Goal: Transaction & Acquisition: Download file/media

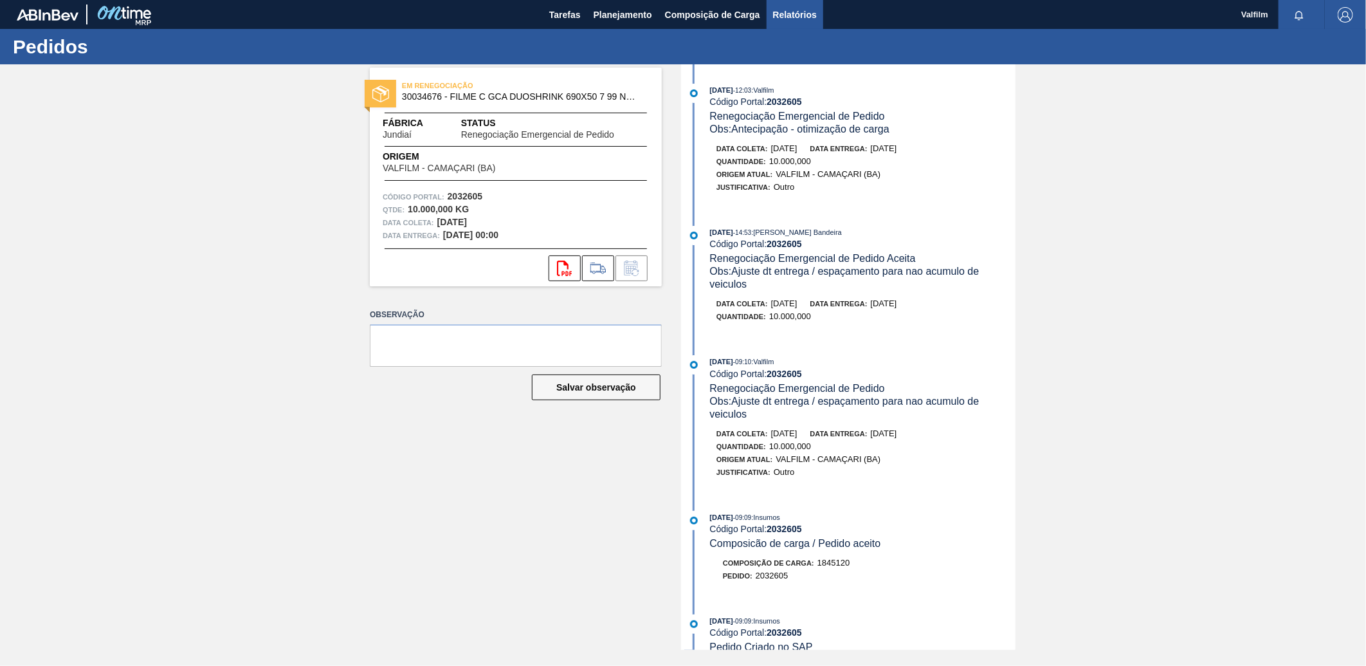
click at [808, 17] on span "Relatórios" at bounding box center [795, 14] width 44 height 15
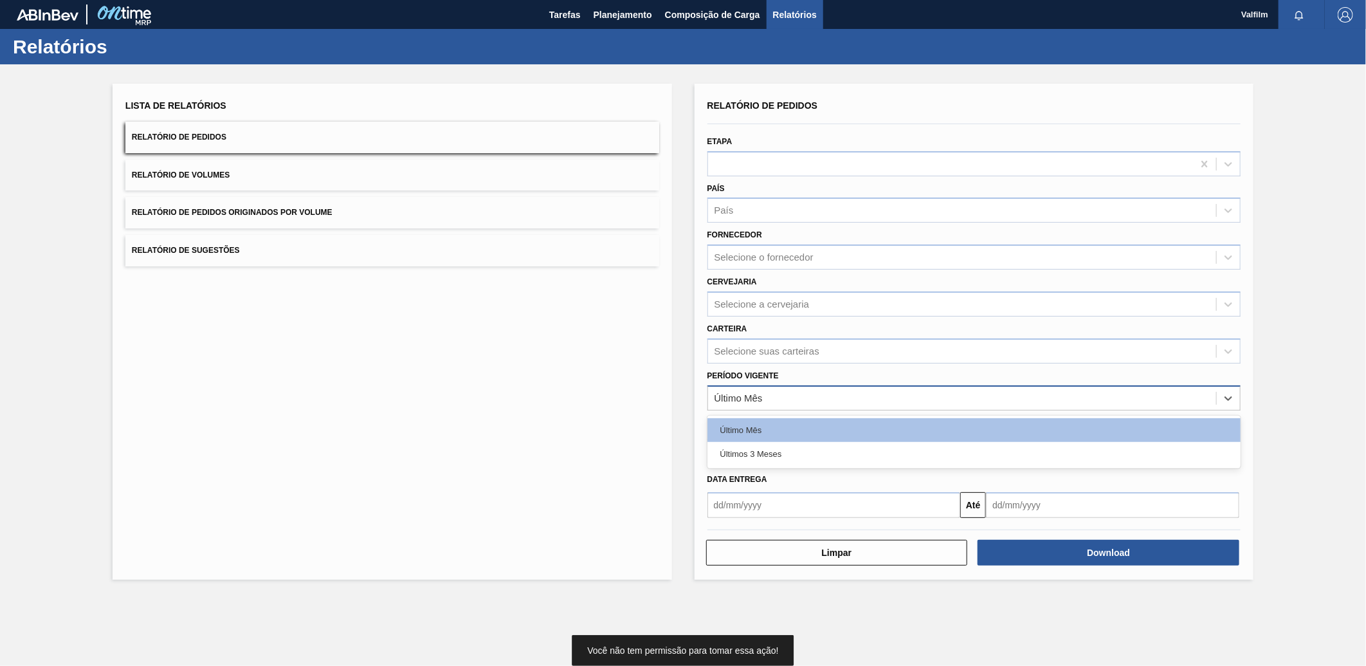
click at [768, 394] on div "Último Mês" at bounding box center [962, 398] width 509 height 19
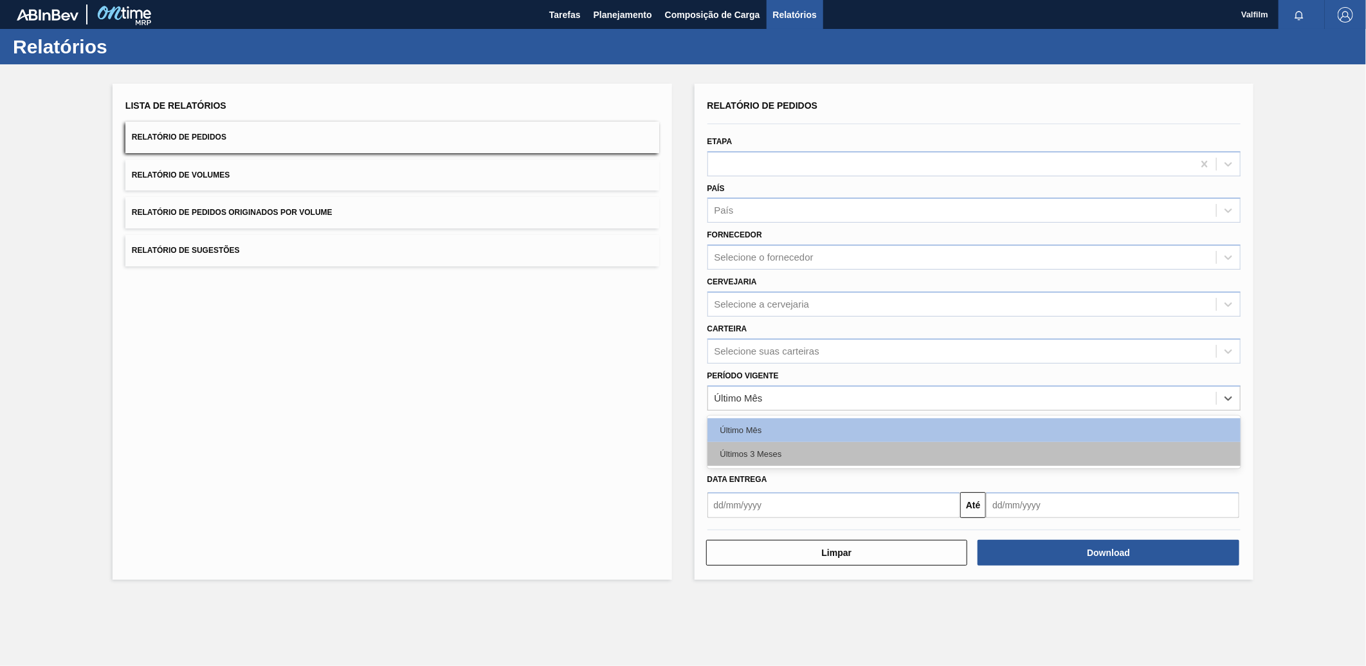
click at [786, 447] on div "Últimos 3 Meses" at bounding box center [975, 454] width 534 height 24
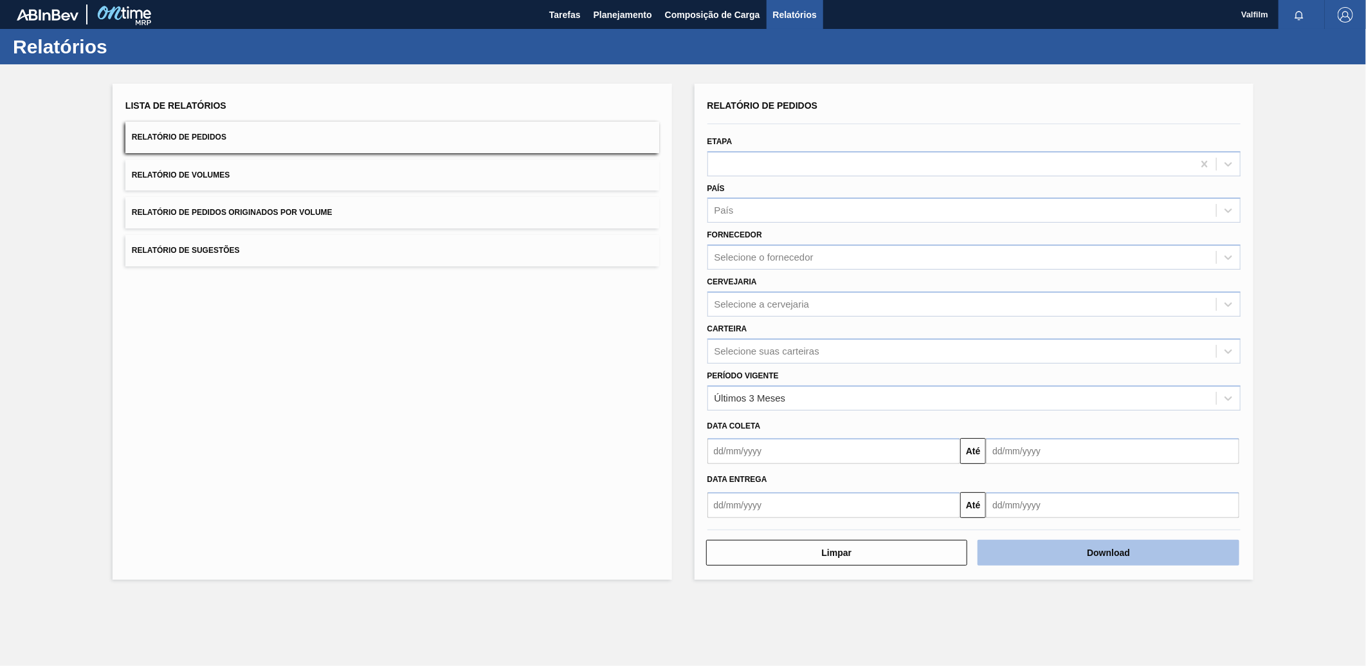
click at [1091, 548] on button "Download" at bounding box center [1109, 553] width 262 height 26
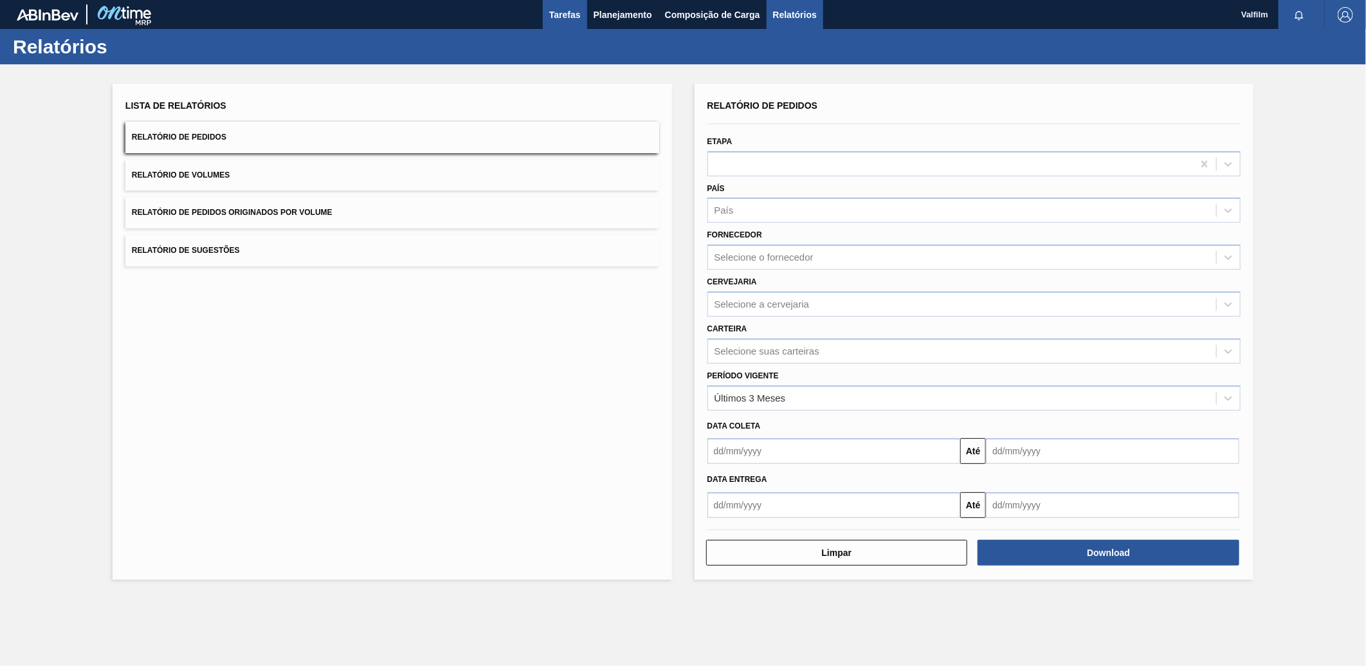
click at [567, 10] on span "Tarefas" at bounding box center [565, 14] width 32 height 15
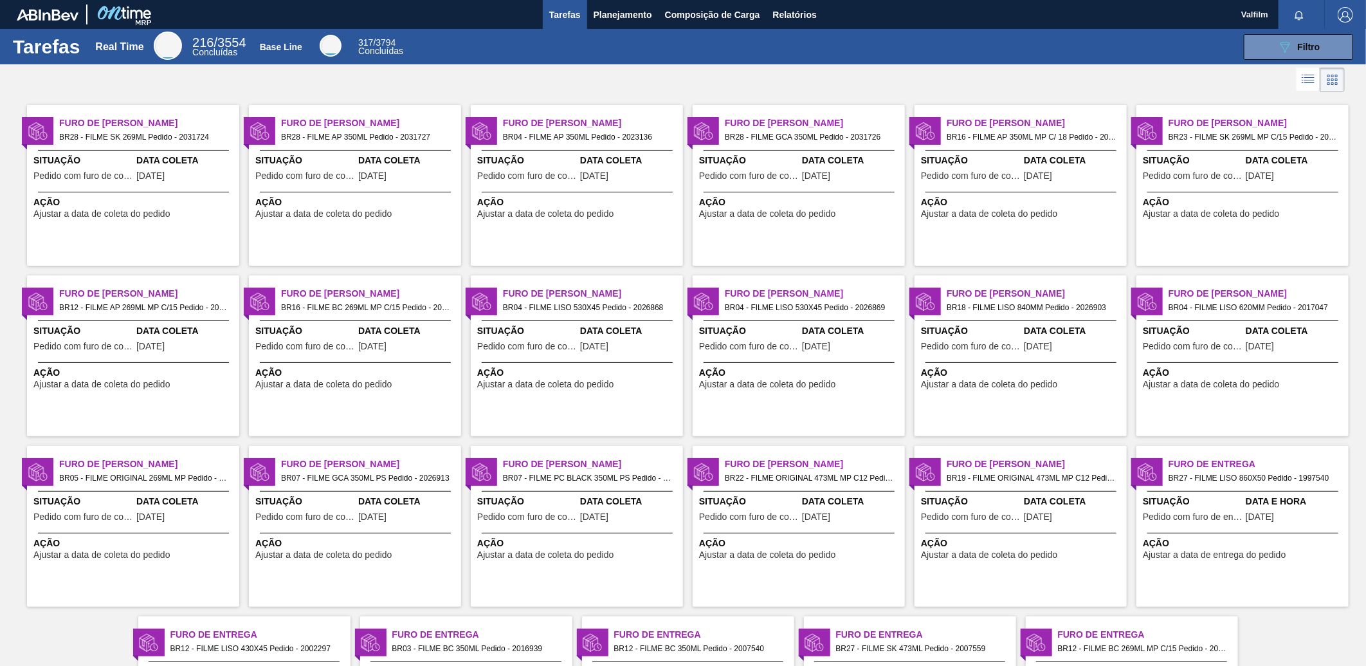
click at [576, 159] on div "Situação Pedido com furo de coleta Data Coleta 10/10/2025" at bounding box center [577, 170] width 212 height 32
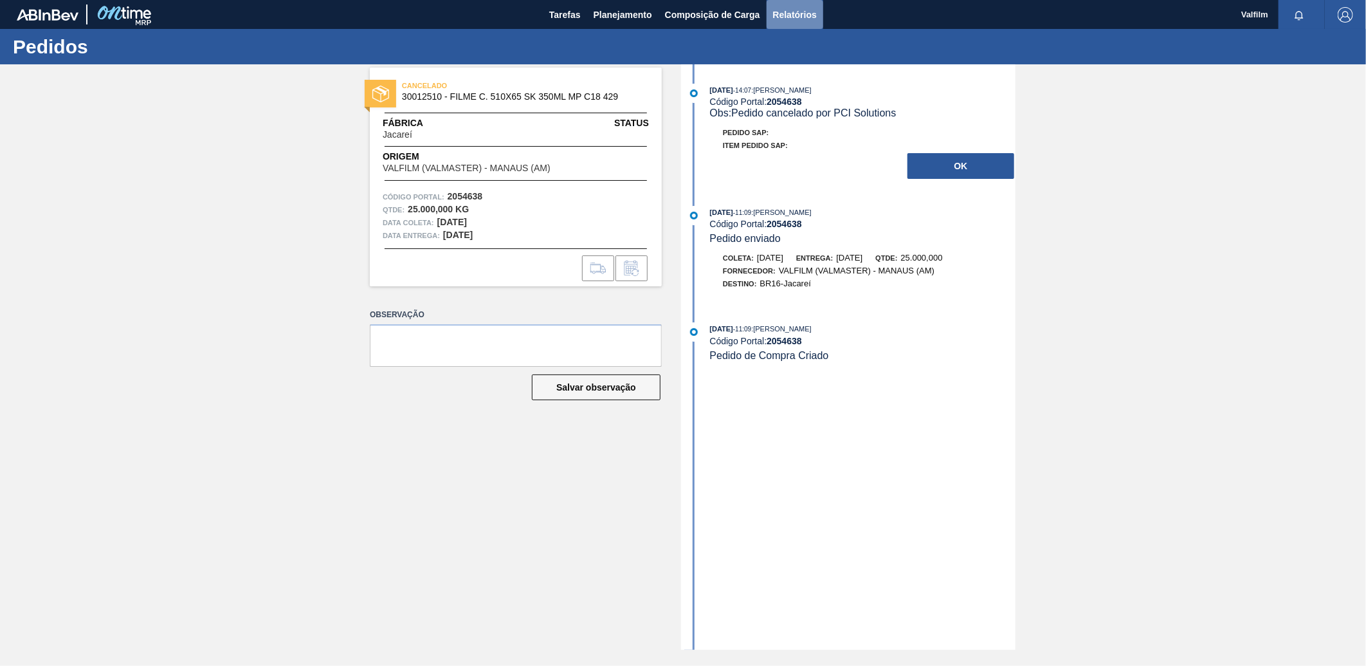
click at [817, 15] on span "Relatórios" at bounding box center [795, 14] width 44 height 15
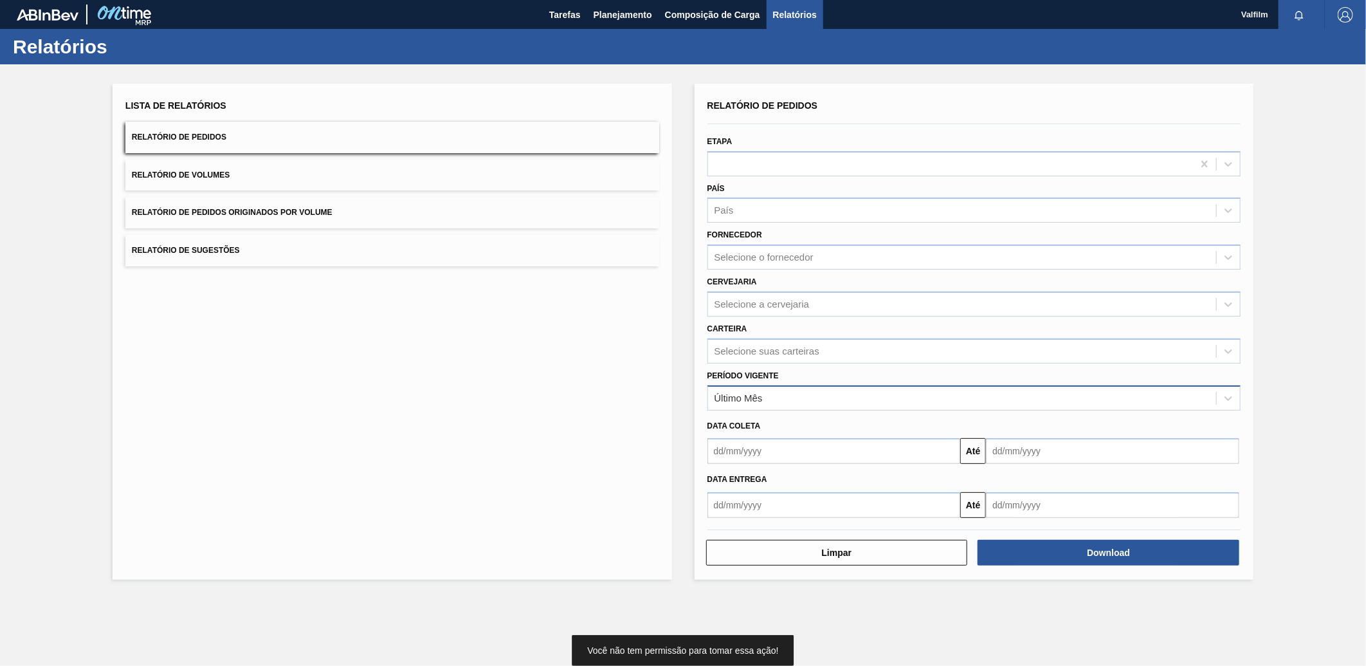
click at [834, 399] on div "Último Mês" at bounding box center [962, 398] width 509 height 19
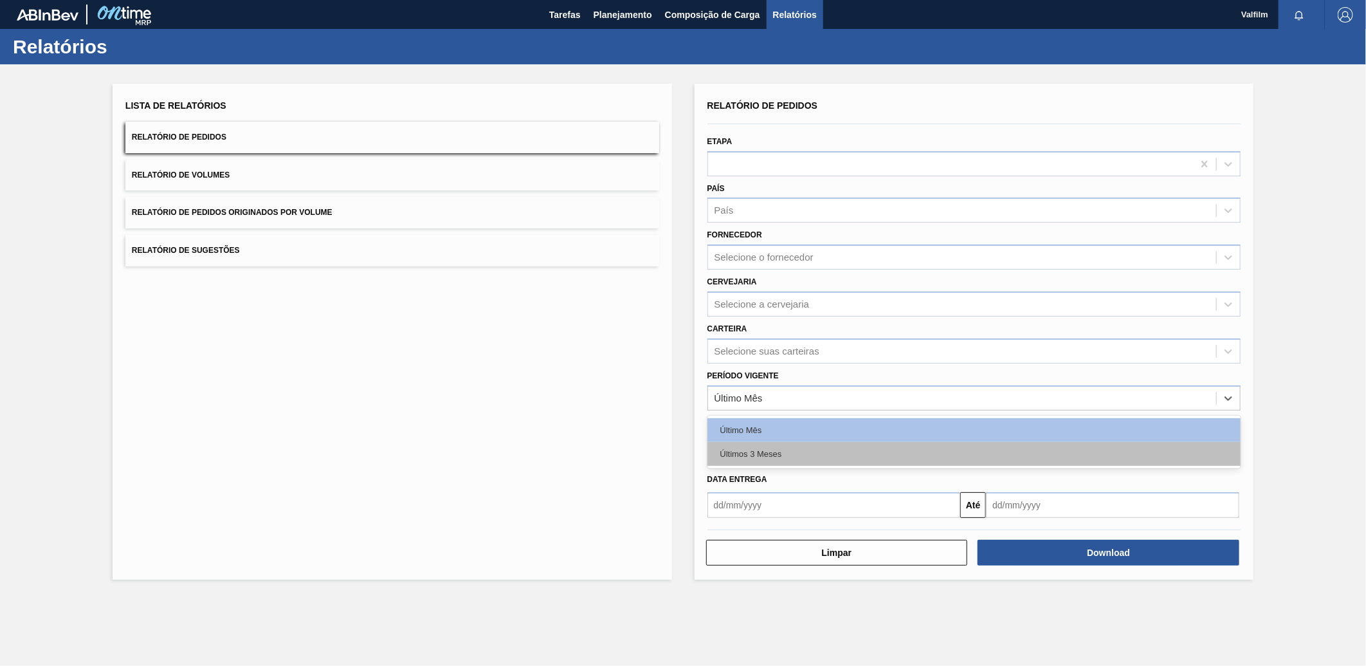
click at [822, 450] on div "Últimos 3 Meses" at bounding box center [975, 454] width 534 height 24
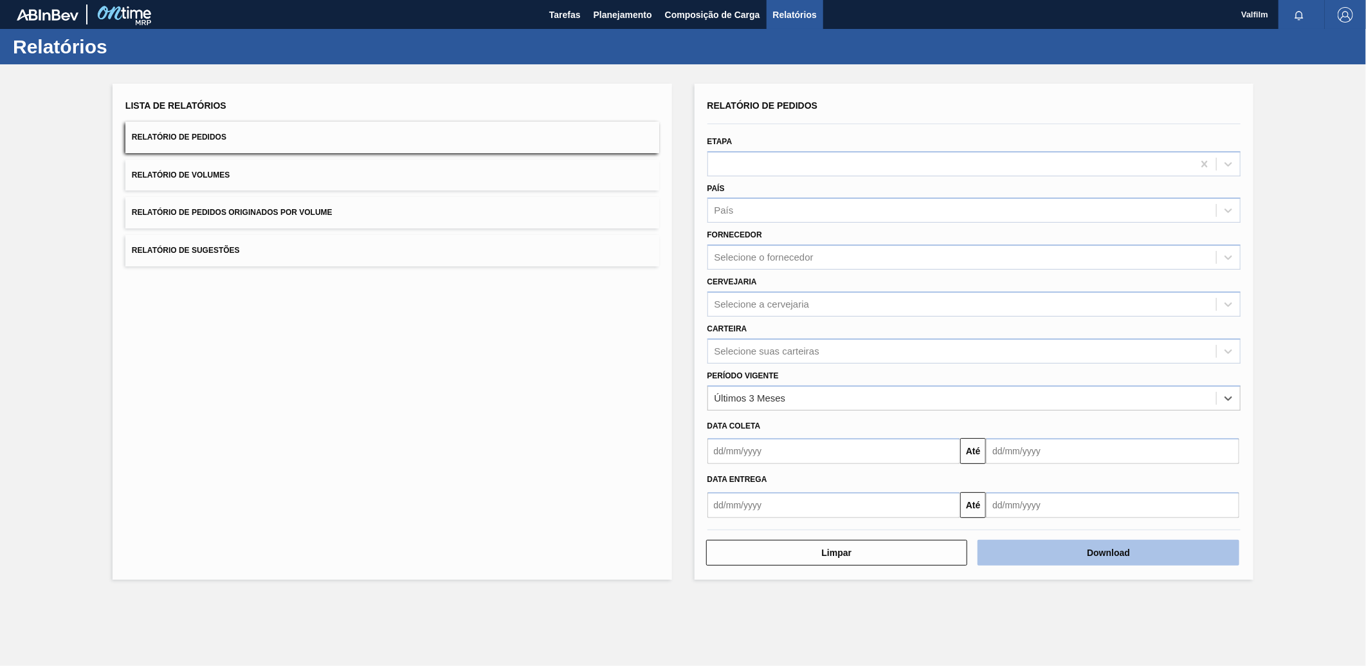
click at [1079, 549] on button "Download" at bounding box center [1109, 553] width 262 height 26
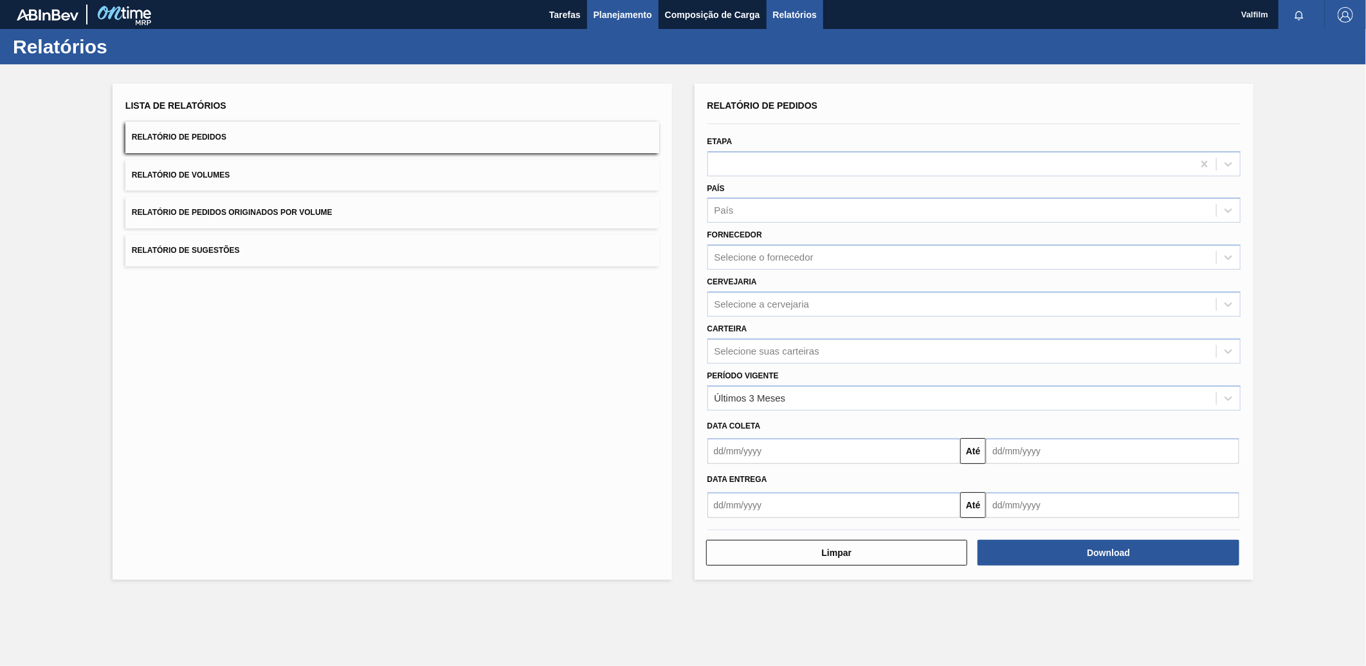
drag, startPoint x: 577, startPoint y: 10, endPoint x: 588, endPoint y: 13, distance: 11.2
click at [577, 10] on span "Tarefas" at bounding box center [565, 14] width 32 height 15
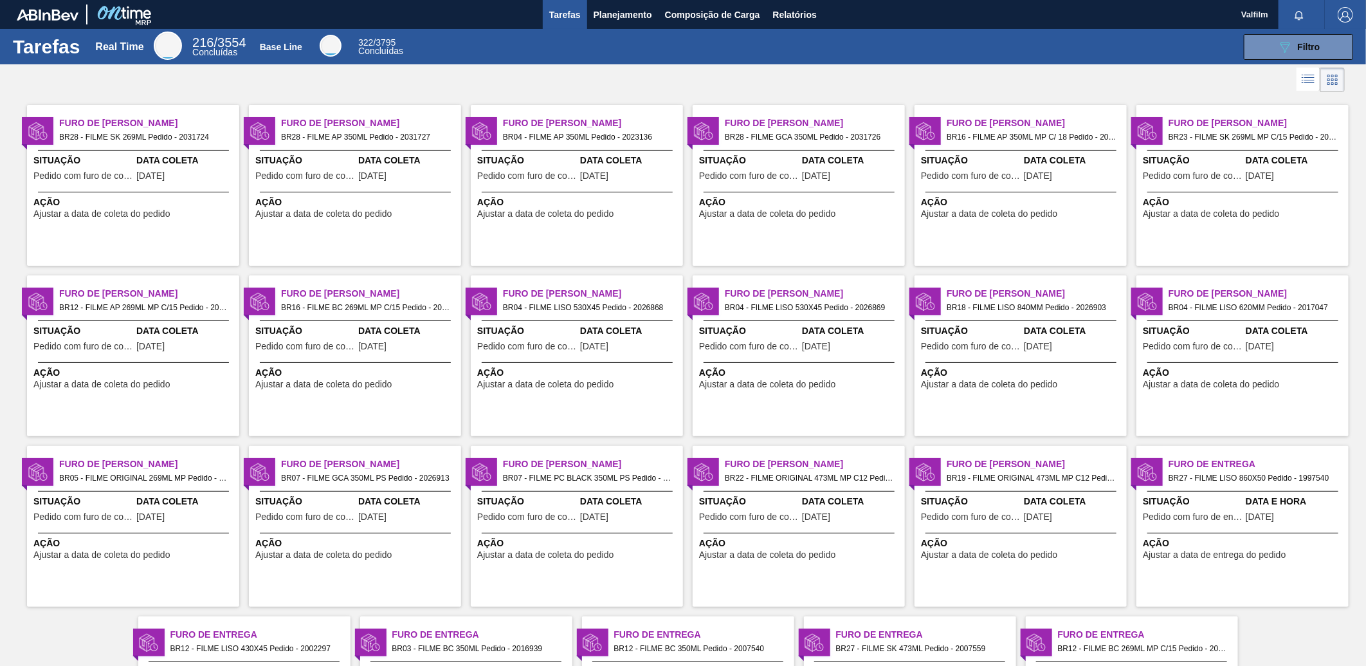
click at [795, 155] on span "Situação" at bounding box center [749, 161] width 100 height 14
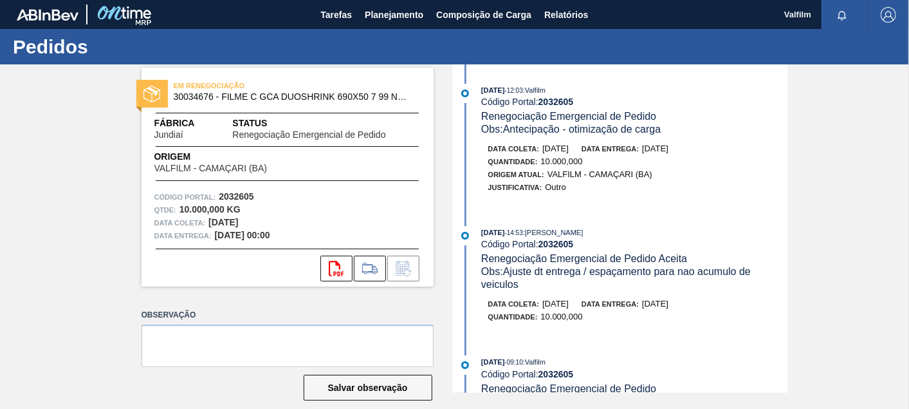
click at [589, 189] on div "Justificativa: Outro" at bounding box center [641, 187] width 306 height 13
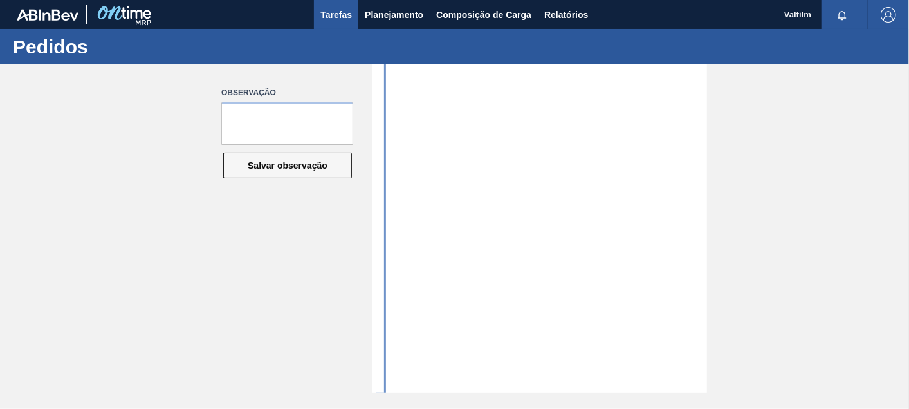
click at [342, 11] on span "Tarefas" at bounding box center [336, 14] width 32 height 15
